Goal: Navigation & Orientation: Find specific page/section

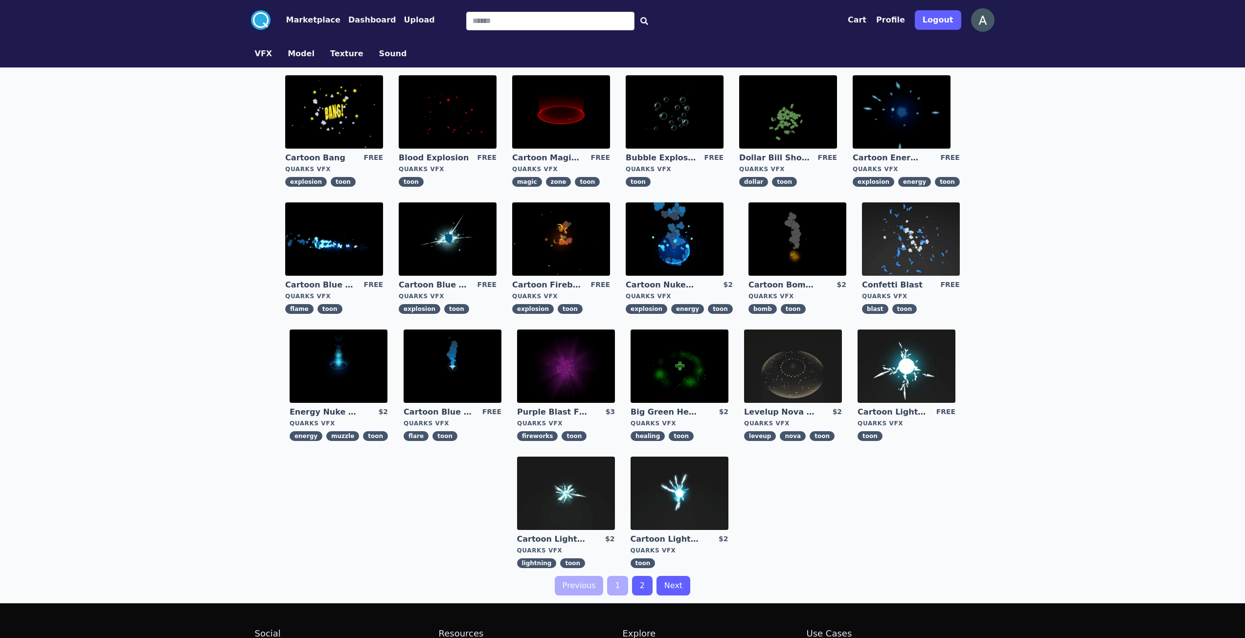
click at [266, 54] on button "VFX" at bounding box center [264, 54] width 18 height 12
click at [298, 54] on button "Model" at bounding box center [301, 54] width 27 height 12
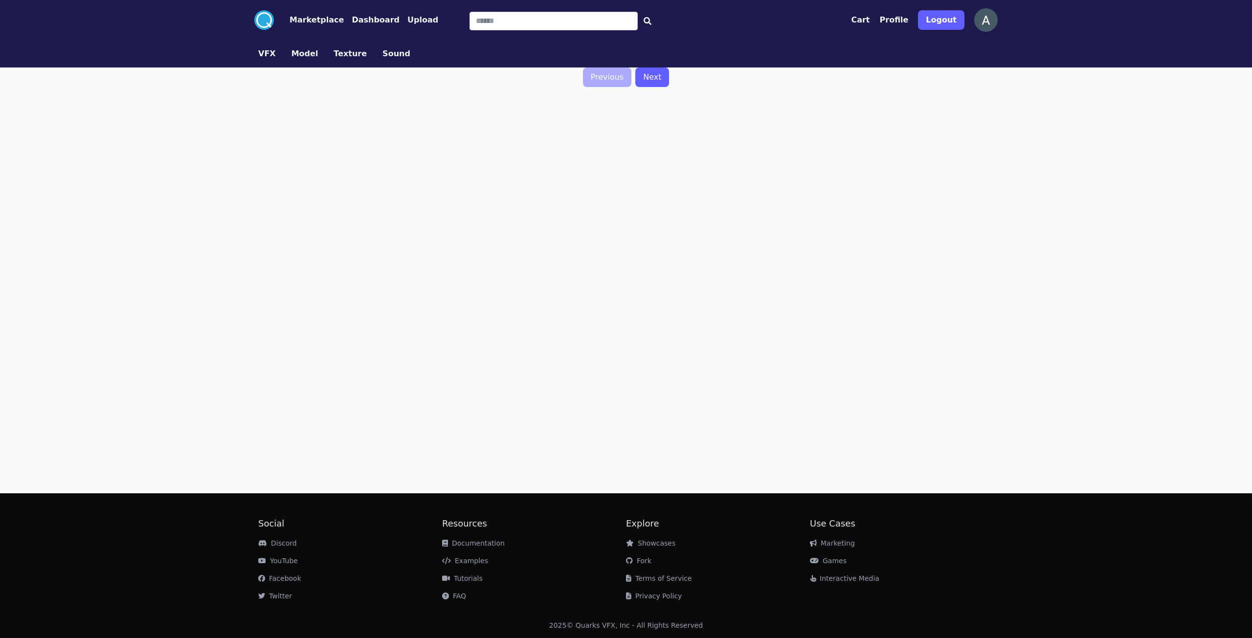
click at [263, 54] on button "VFX" at bounding box center [267, 54] width 18 height 12
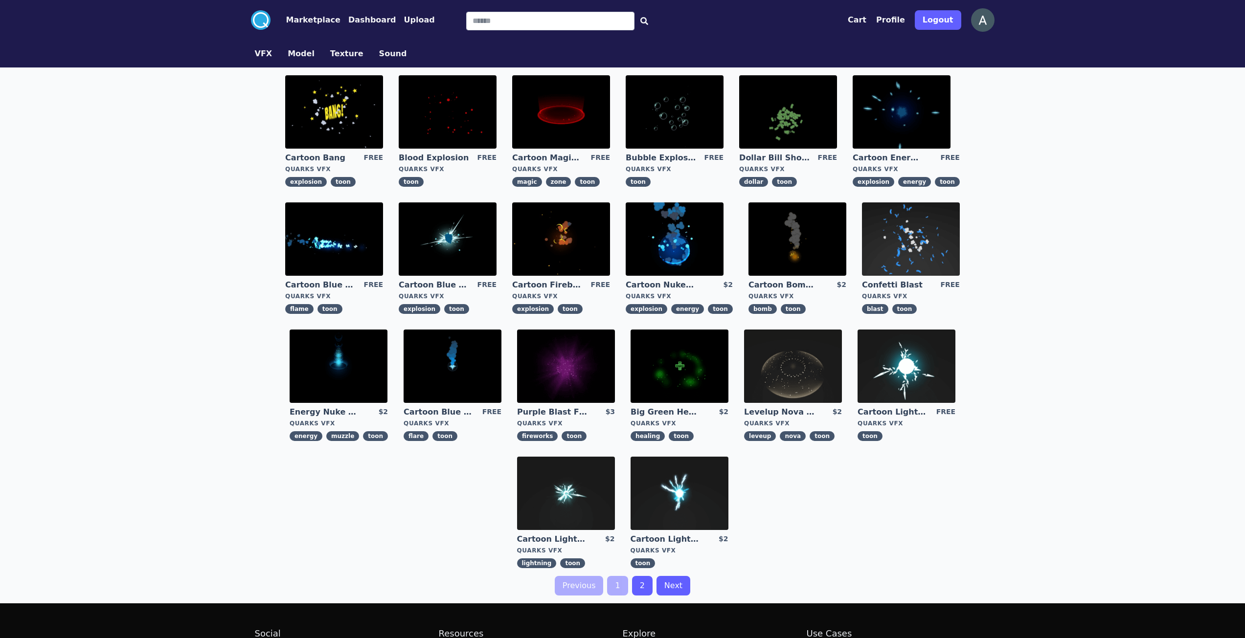
click at [111, 276] on div ".cls-1{fill:#fff;}.cls-2{fill:#29abe2;} Marketplace Dashboard Upload Cart Profi…" at bounding box center [622, 374] width 1245 height 749
click at [440, 232] on img at bounding box center [448, 239] width 98 height 73
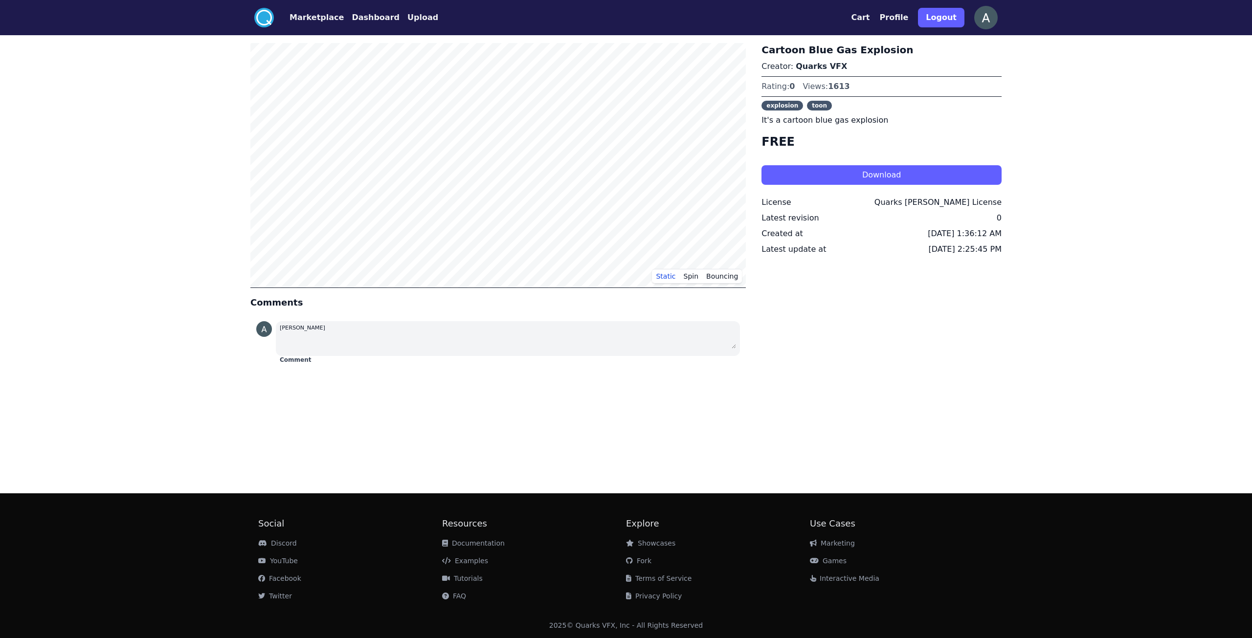
click at [265, 7] on div ".cls-1{fill:#fff;}.cls-2{fill:#29abe2;} Marketplace Dashboard Upload Cart Profi…" at bounding box center [625, 17] width 751 height 35
click at [263, 14] on circle at bounding box center [264, 18] width 20 height 20
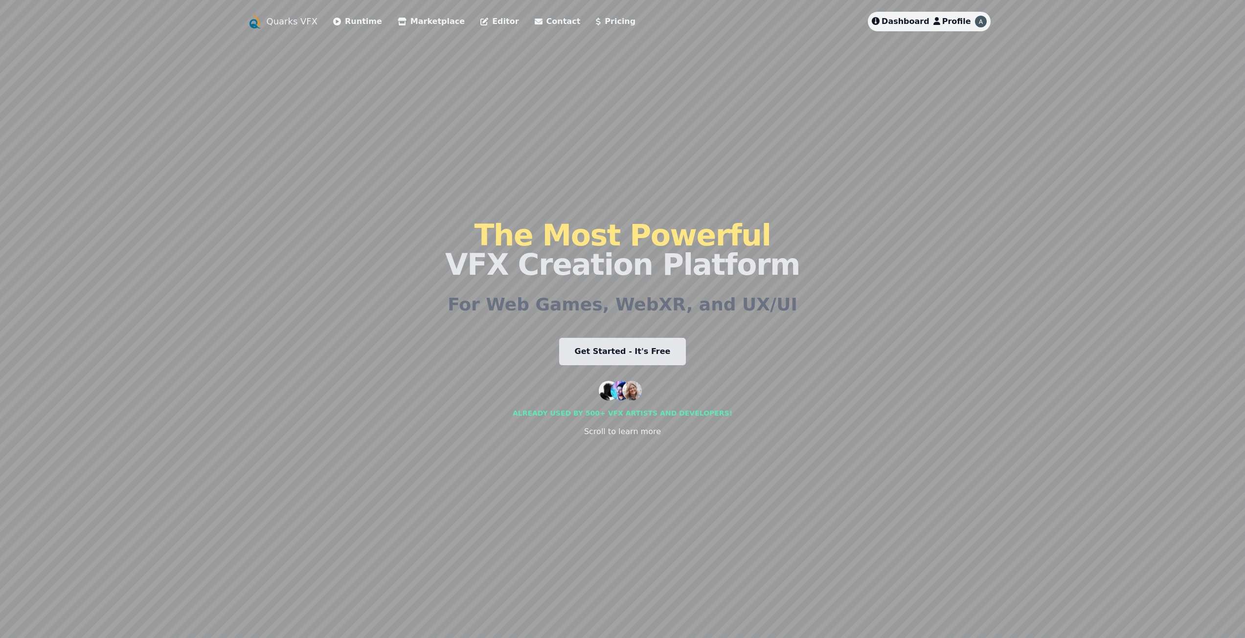
click at [480, 21] on link "Editor" at bounding box center [499, 22] width 38 height 12
